Goal: Transaction & Acquisition: Download file/media

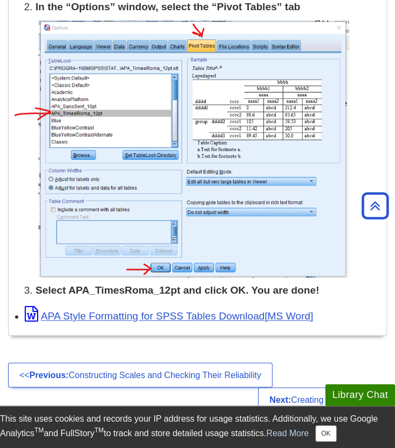
scroll to position [1448, 0]
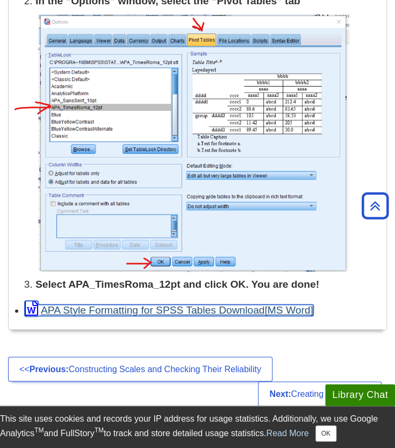
click at [187, 313] on link "APA Style Formatting for SPSS Tables Download" at bounding box center [169, 309] width 289 height 11
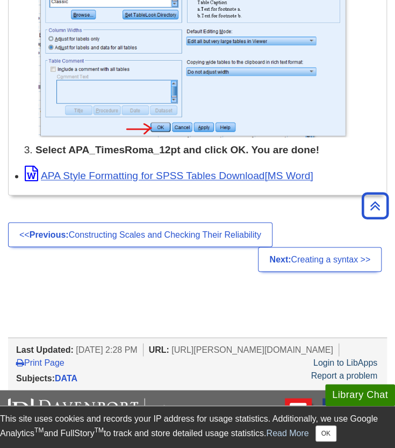
scroll to position [1591, 0]
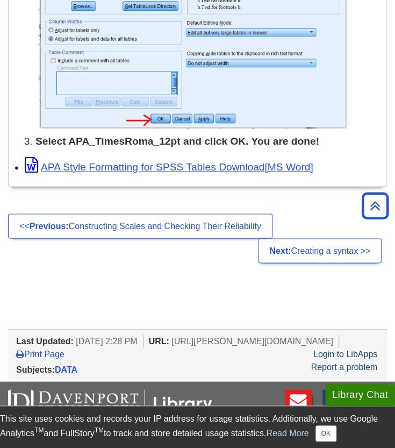
click at [192, 251] on ul "<< Previous: Constructing Scales and Checking Their Reliability Next: Creating …" at bounding box center [197, 237] width 379 height 49
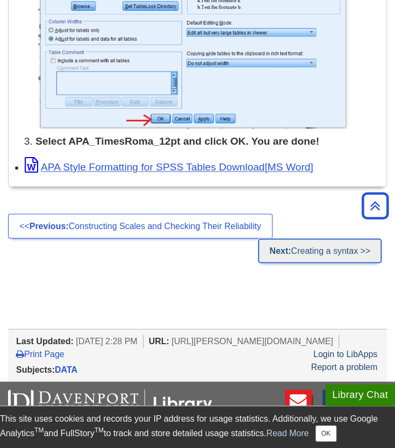
click at [327, 250] on link "Next: Creating a syntax >>" at bounding box center [320, 250] width 124 height 25
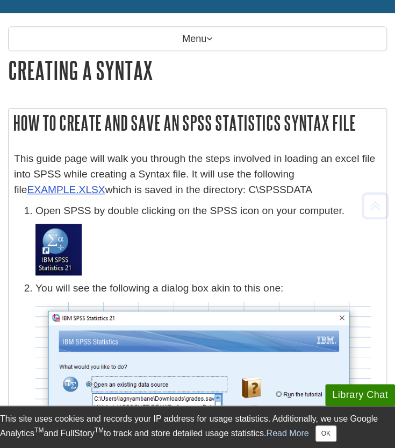
scroll to position [144, 0]
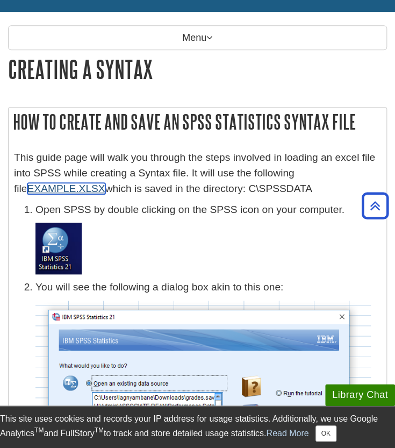
click at [62, 192] on link "EXAMPLE.XLSX" at bounding box center [66, 188] width 78 height 11
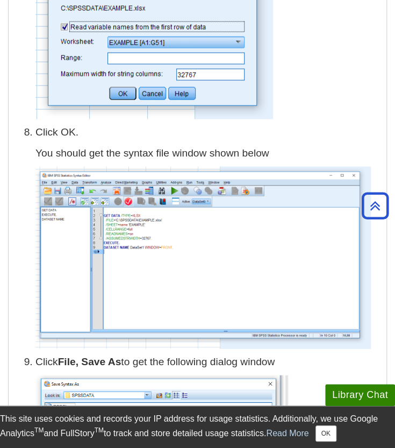
scroll to position [1760, 0]
